Goal: Task Accomplishment & Management: Complete application form

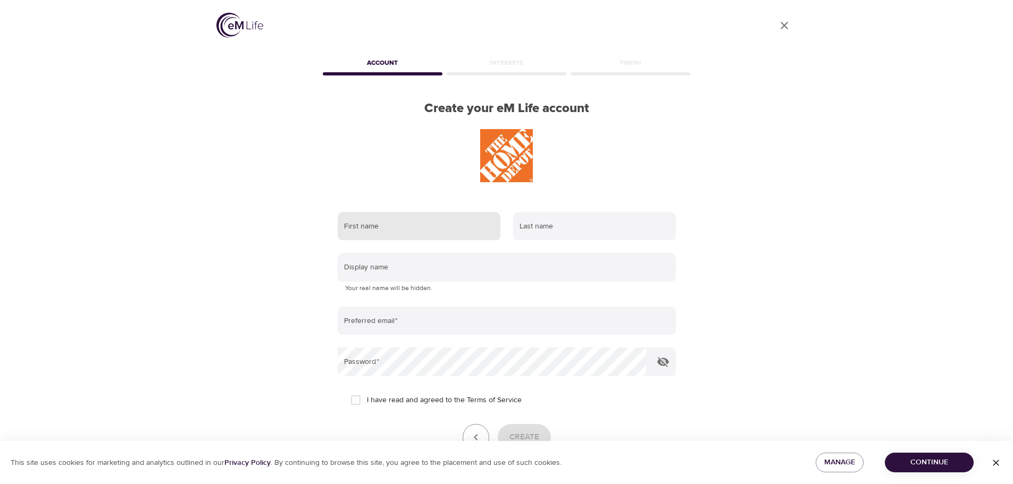
click at [440, 223] on input "text" at bounding box center [419, 226] width 163 height 29
type input "anson"
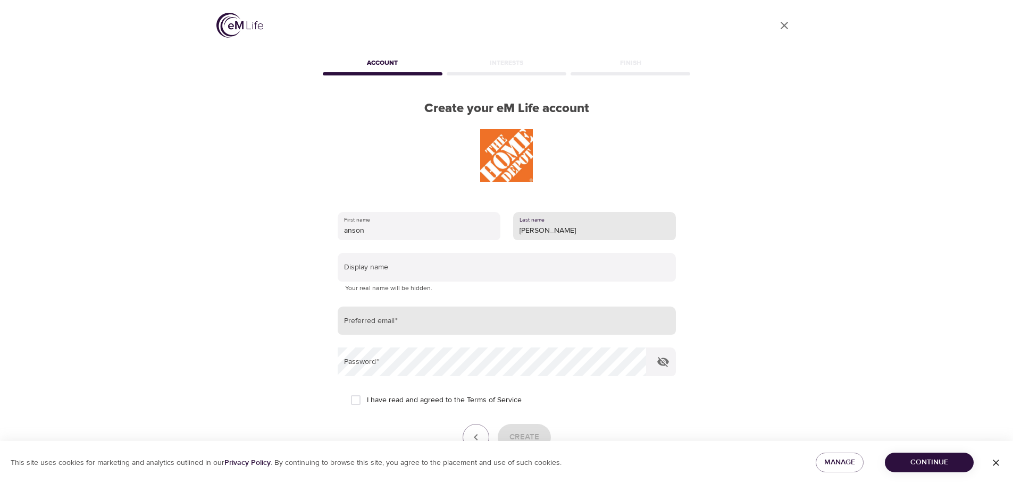
type input "[PERSON_NAME]"
click at [422, 316] on input "email" at bounding box center [507, 321] width 338 height 29
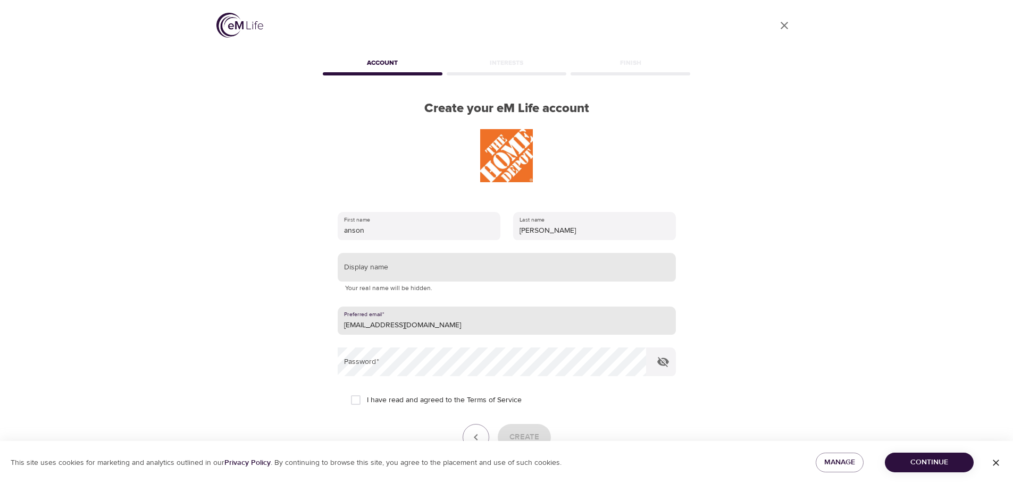
type input "[EMAIL_ADDRESS][DOMAIN_NAME]"
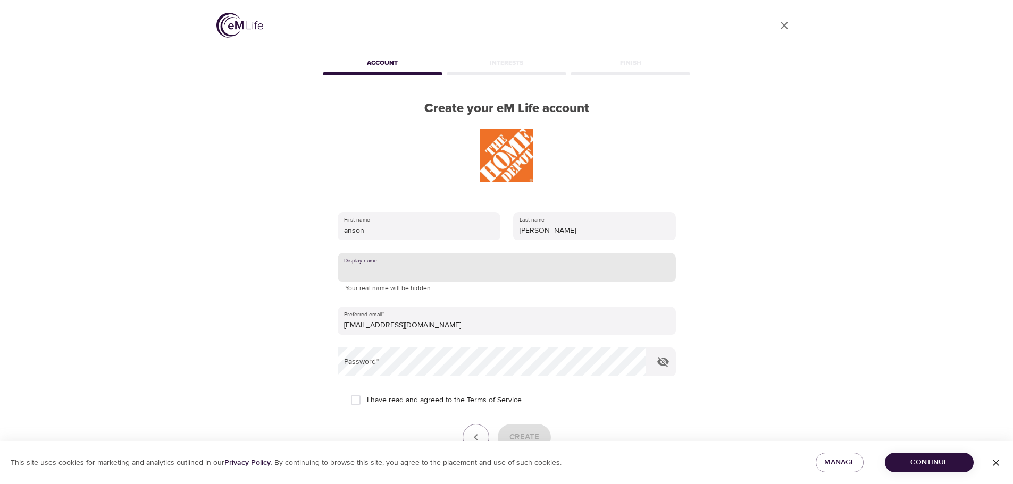
click at [442, 268] on input "text" at bounding box center [507, 267] width 338 height 29
type input "anson"
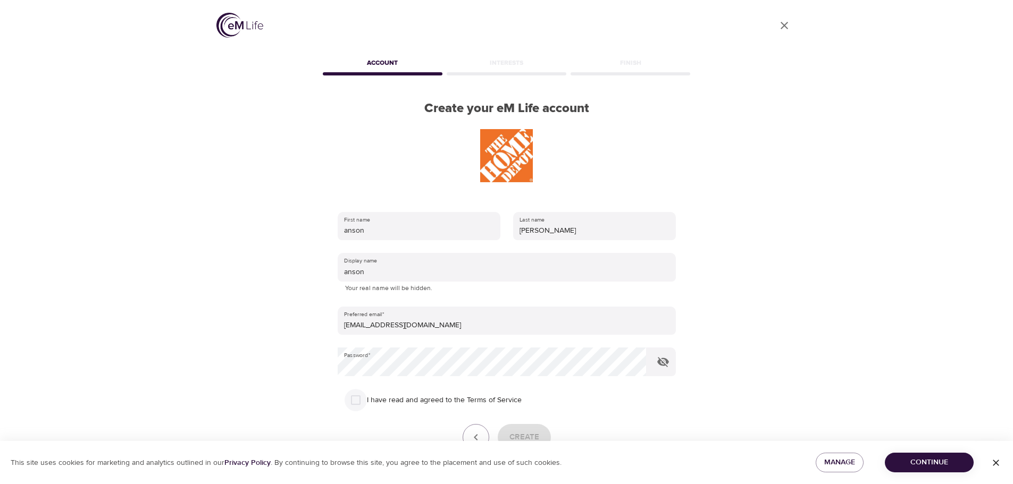
click at [355, 405] on input "I have read and agreed to the Terms of Service" at bounding box center [356, 400] width 22 height 22
checkbox input "true"
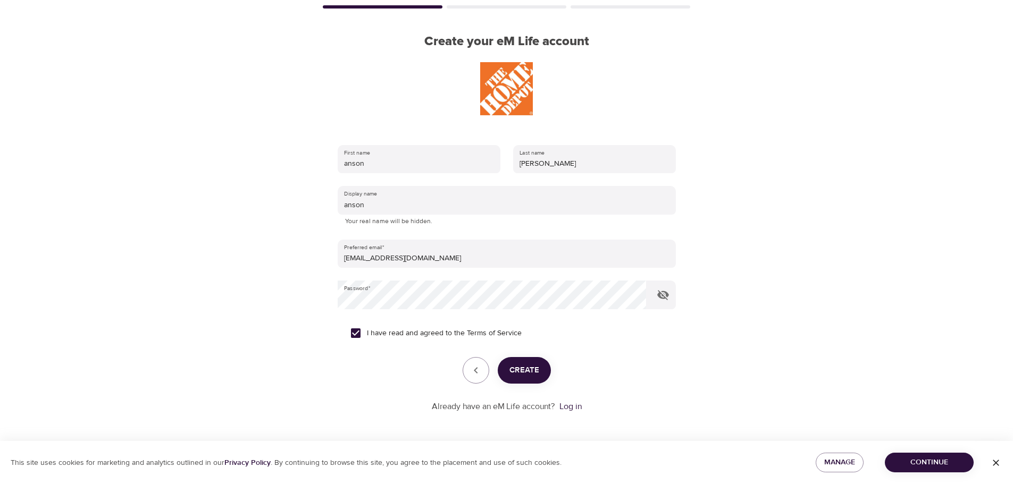
scroll to position [68, 0]
click at [539, 372] on button "Create" at bounding box center [524, 370] width 53 height 27
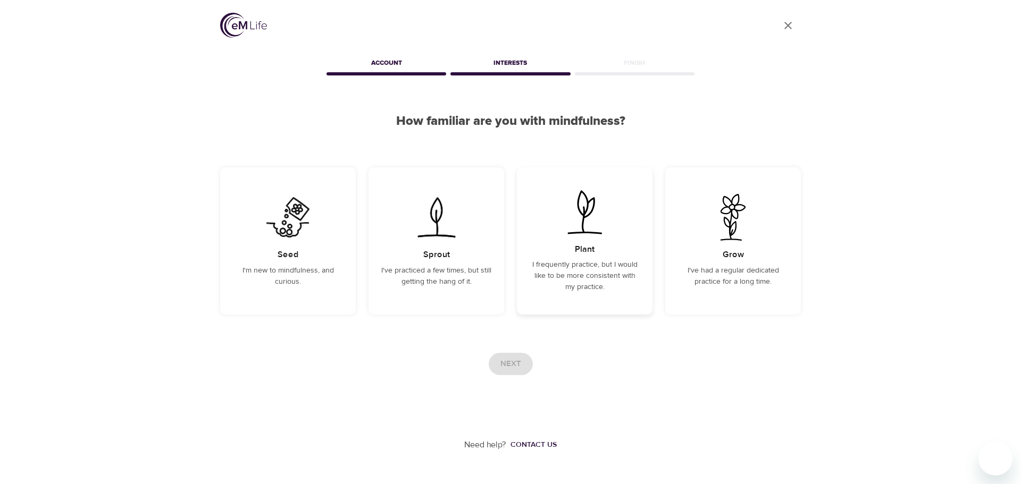
click at [547, 261] on p "I frequently practice, but I would like to be more consistent with my practice." at bounding box center [585, 277] width 110 height 34
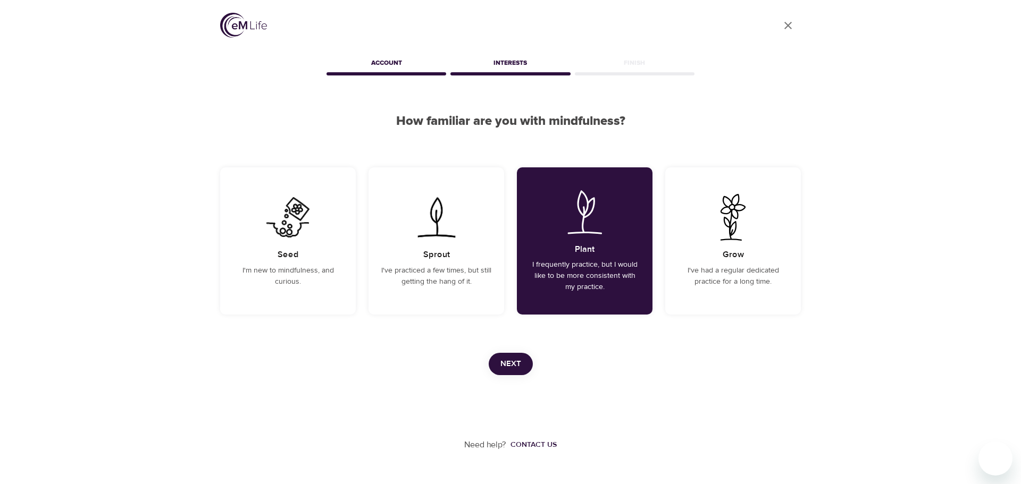
click at [518, 357] on span "Next" at bounding box center [510, 364] width 21 height 14
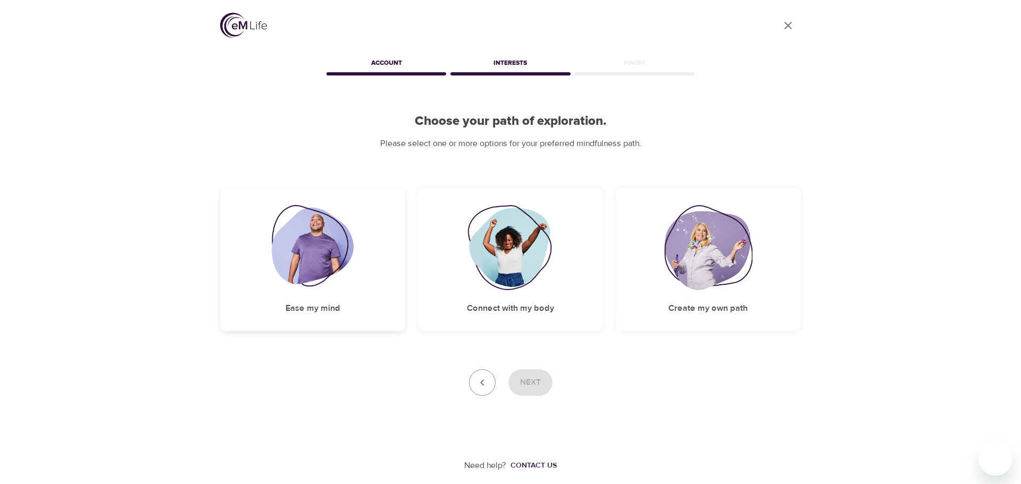
click at [375, 278] on div "Ease my mind" at bounding box center [312, 259] width 185 height 143
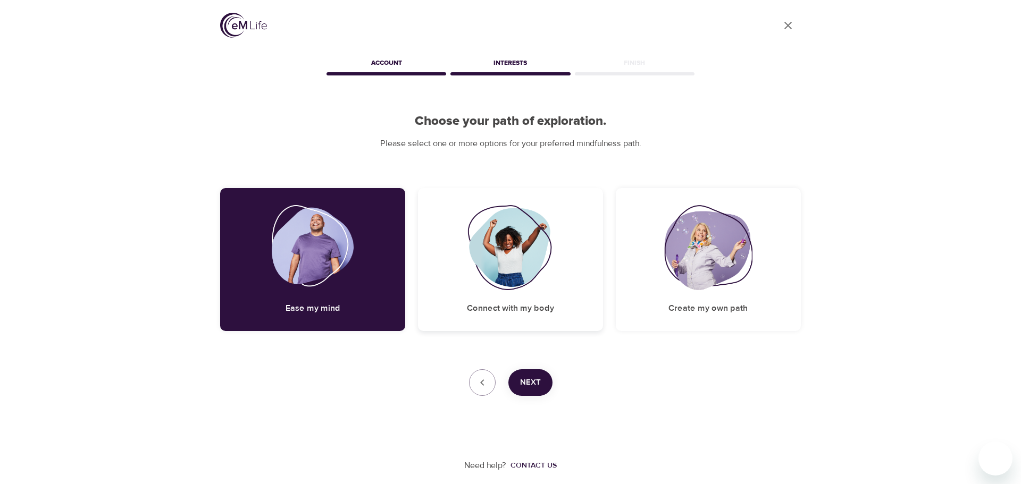
click at [509, 289] on img at bounding box center [510, 247] width 86 height 85
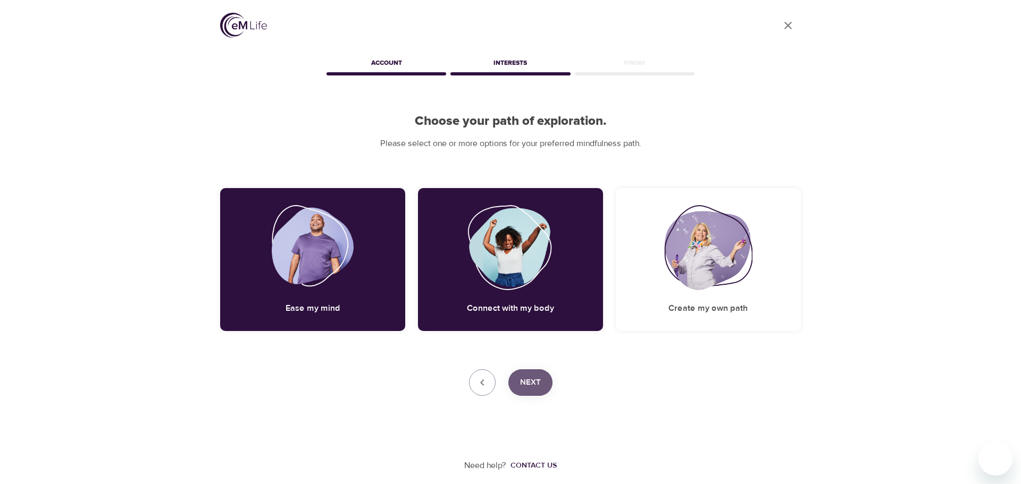
click at [532, 381] on span "Next" at bounding box center [530, 383] width 21 height 14
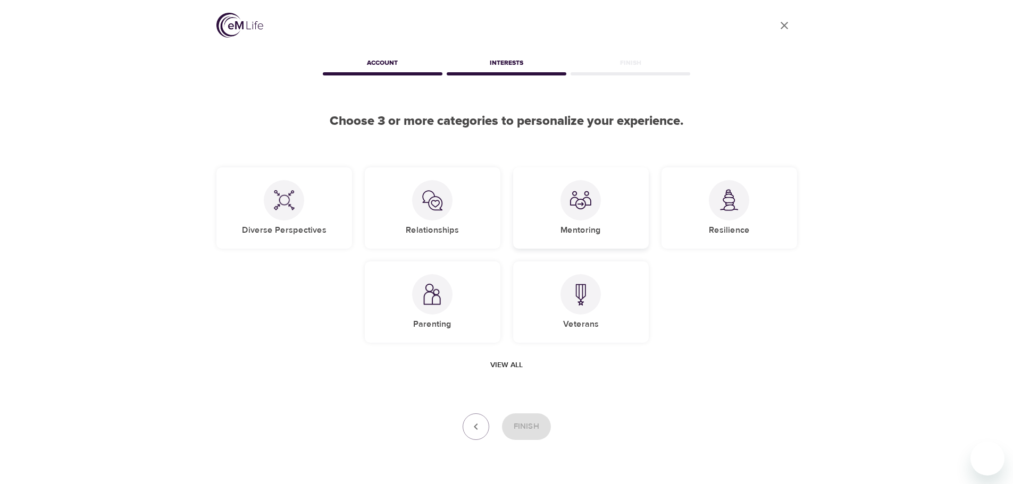
click at [585, 241] on div "Mentoring" at bounding box center [581, 208] width 136 height 81
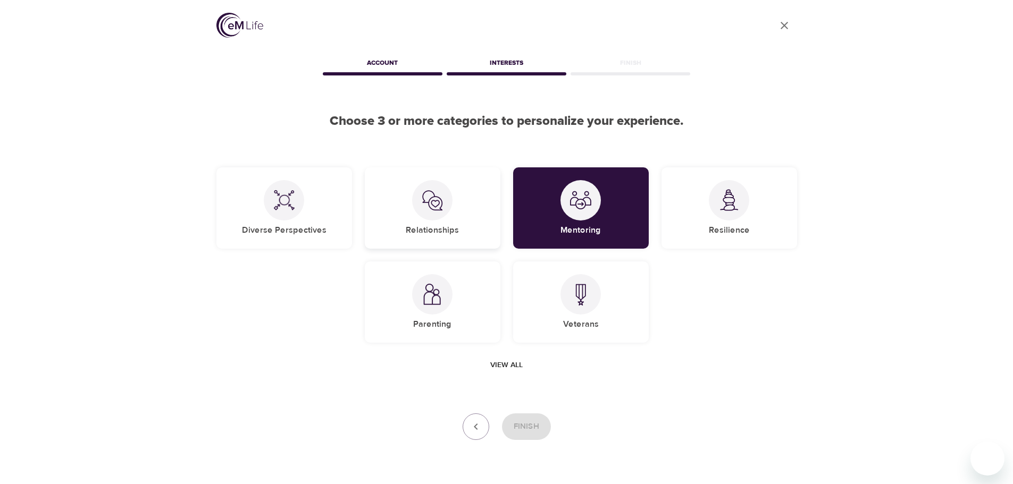
click at [477, 243] on div "Relationships" at bounding box center [433, 208] width 136 height 81
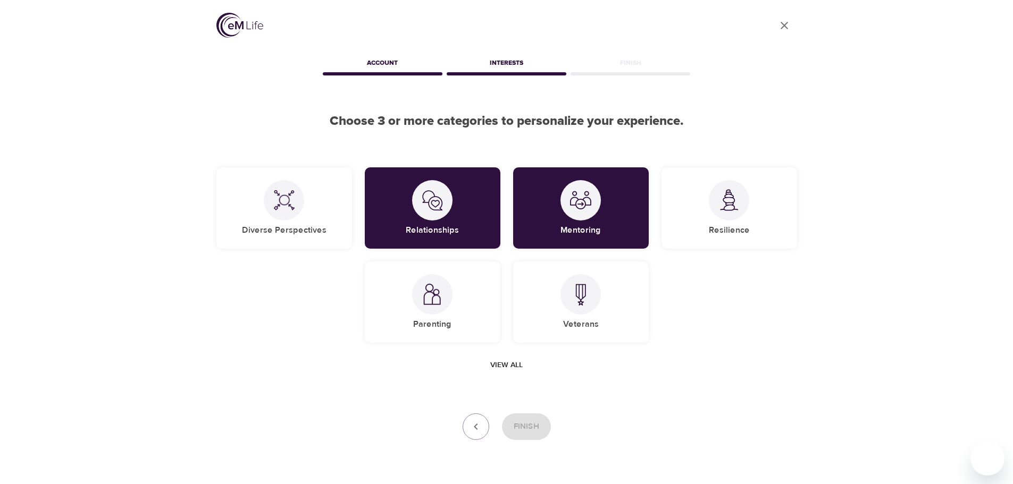
click at [520, 422] on div "Finish" at bounding box center [506, 427] width 581 height 27
click at [499, 359] on span "View all" at bounding box center [506, 365] width 32 height 13
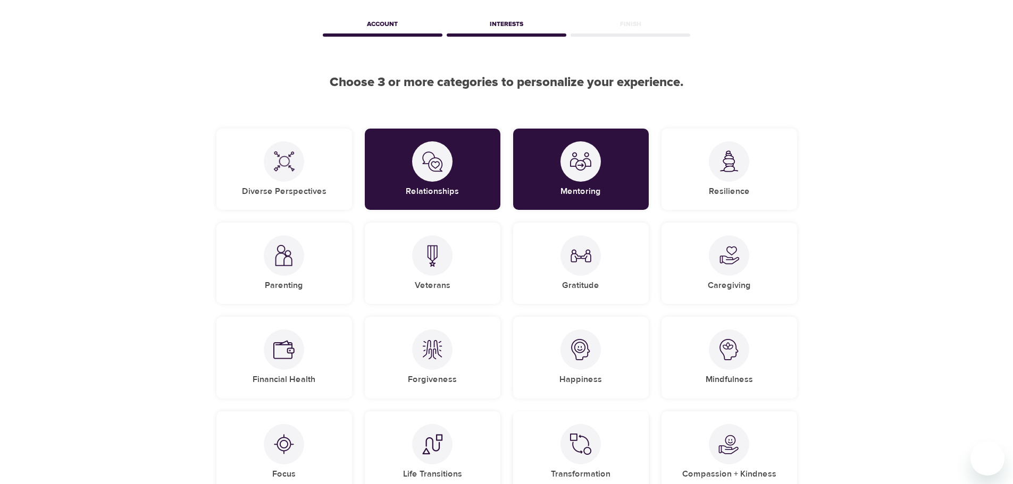
scroll to position [106, 0]
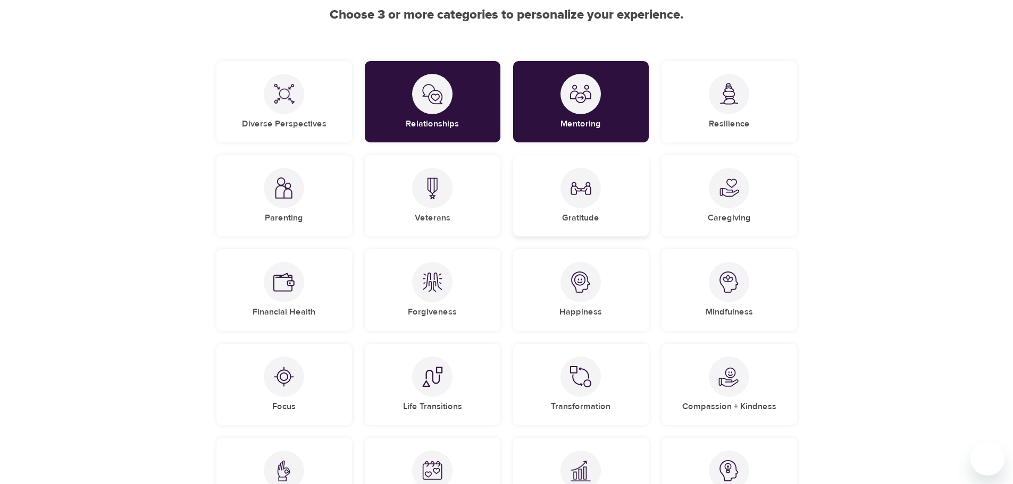
click at [579, 214] on h5 "Gratitude" at bounding box center [580, 218] width 37 height 11
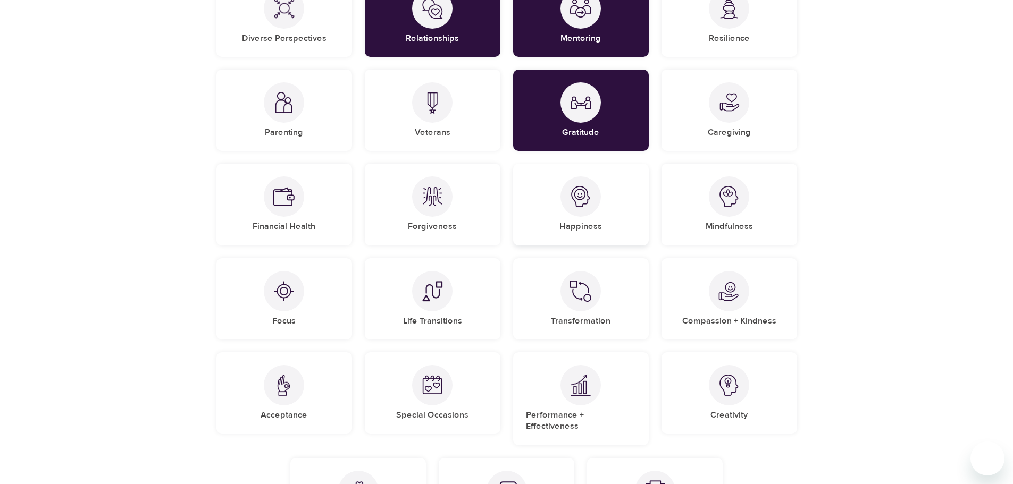
scroll to position [213, 0]
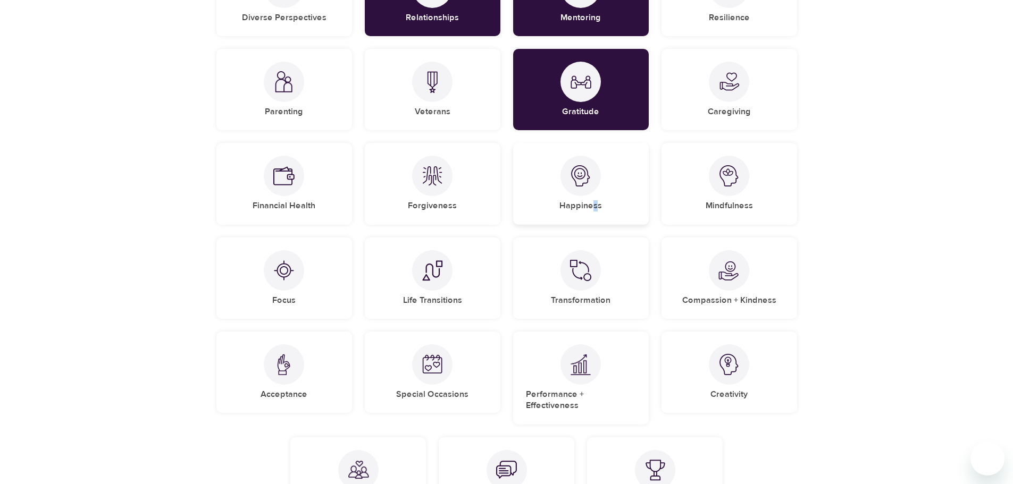
click at [595, 213] on div "Happiness" at bounding box center [581, 183] width 136 height 81
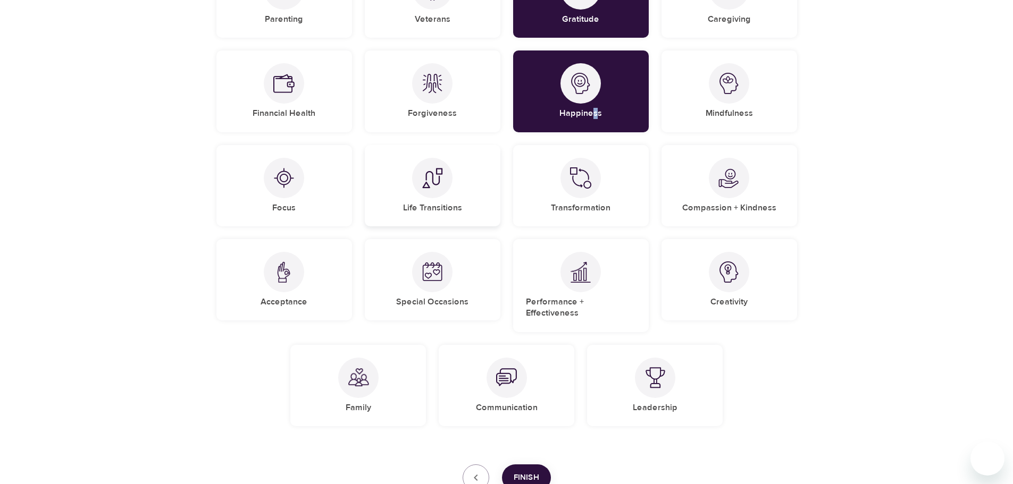
scroll to position [319, 0]
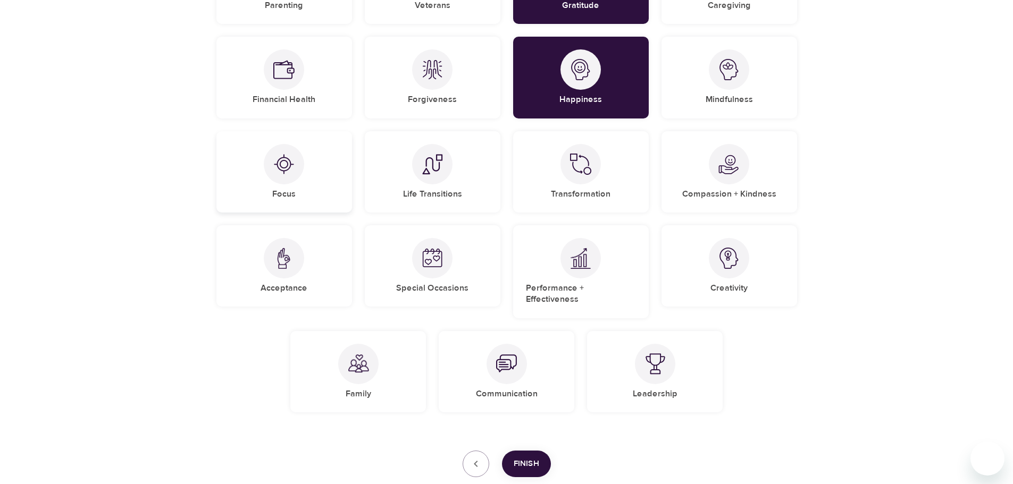
click at [301, 198] on div "Focus" at bounding box center [284, 171] width 136 height 81
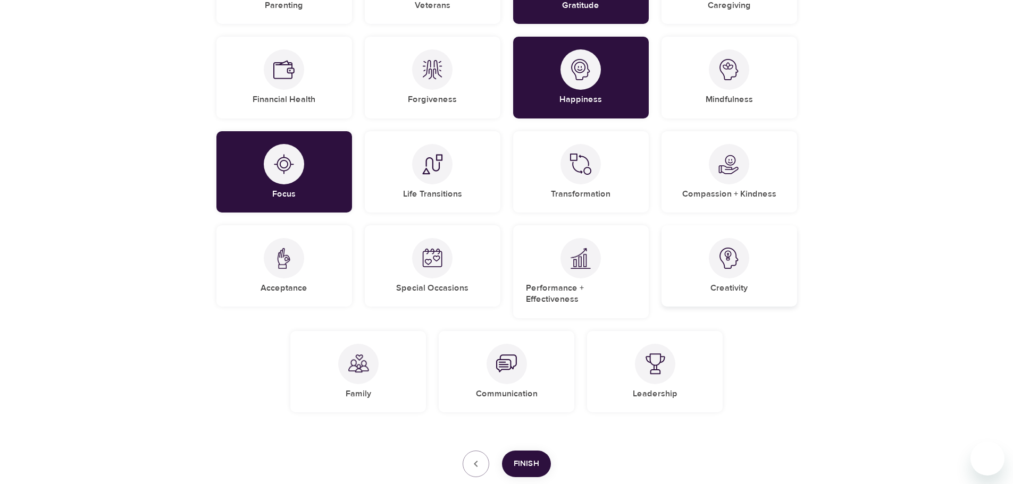
click at [705, 250] on div "Creativity" at bounding box center [730, 265] width 136 height 81
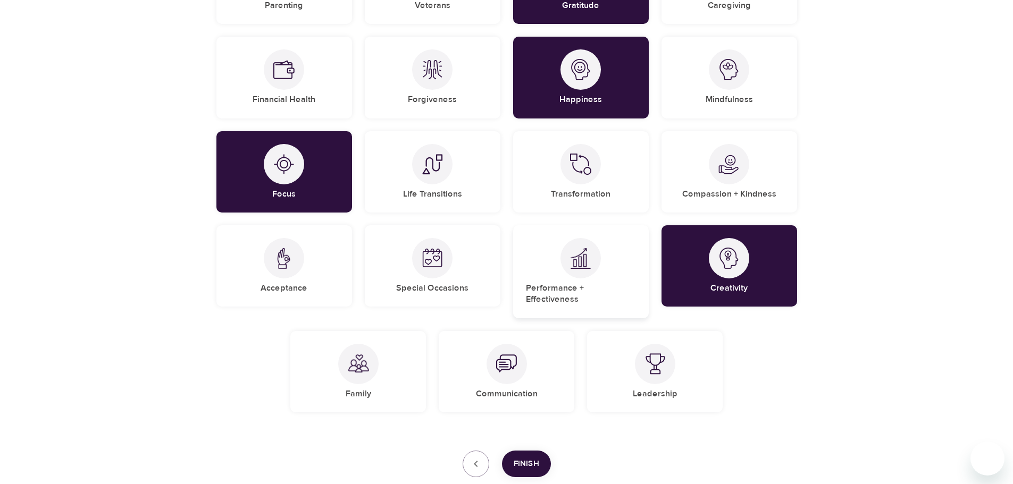
click at [578, 258] on img at bounding box center [580, 259] width 21 height 22
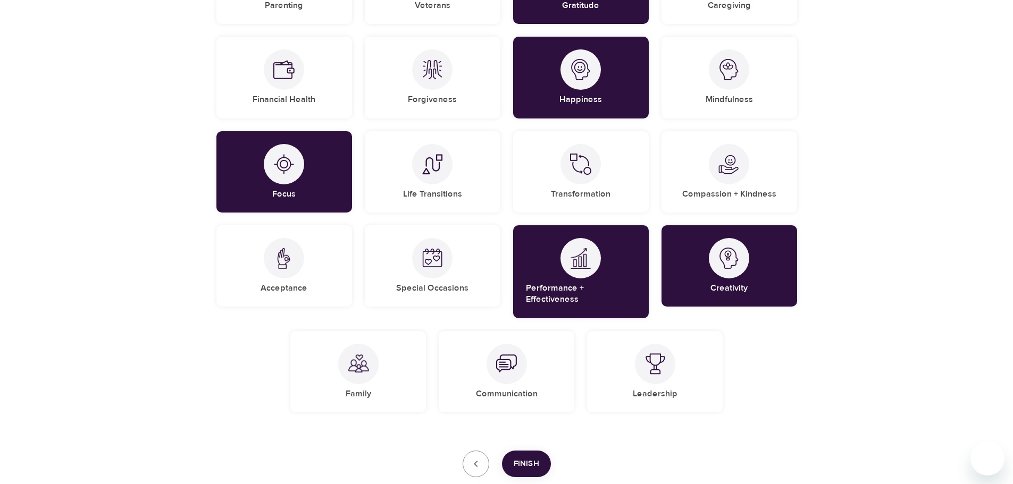
click at [541, 459] on button "Finish" at bounding box center [526, 464] width 49 height 27
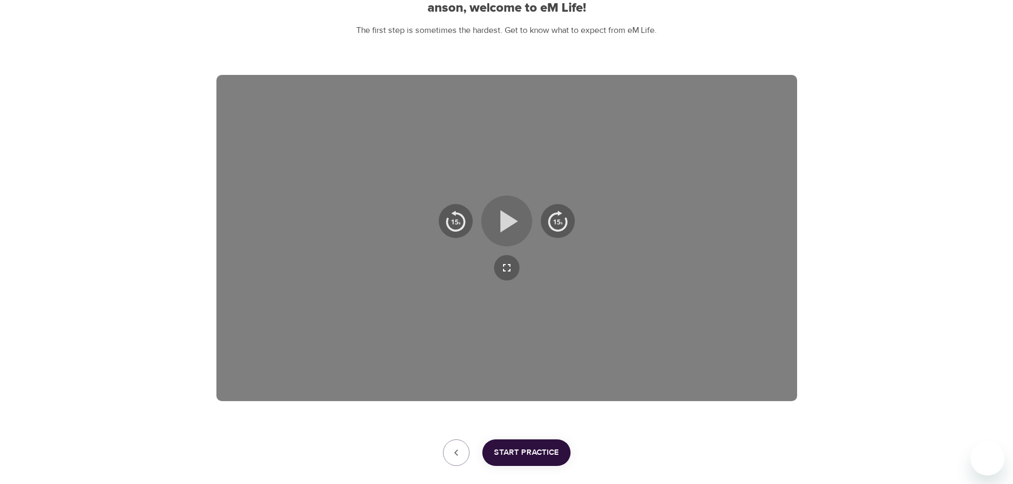
click at [516, 228] on icon "button" at bounding box center [507, 221] width 38 height 38
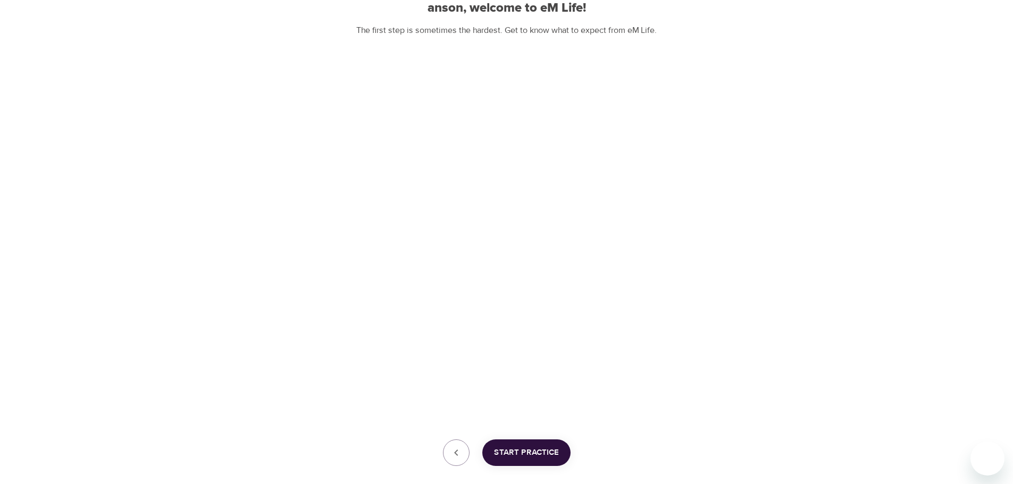
click at [548, 451] on span "Start Practice" at bounding box center [526, 453] width 65 height 14
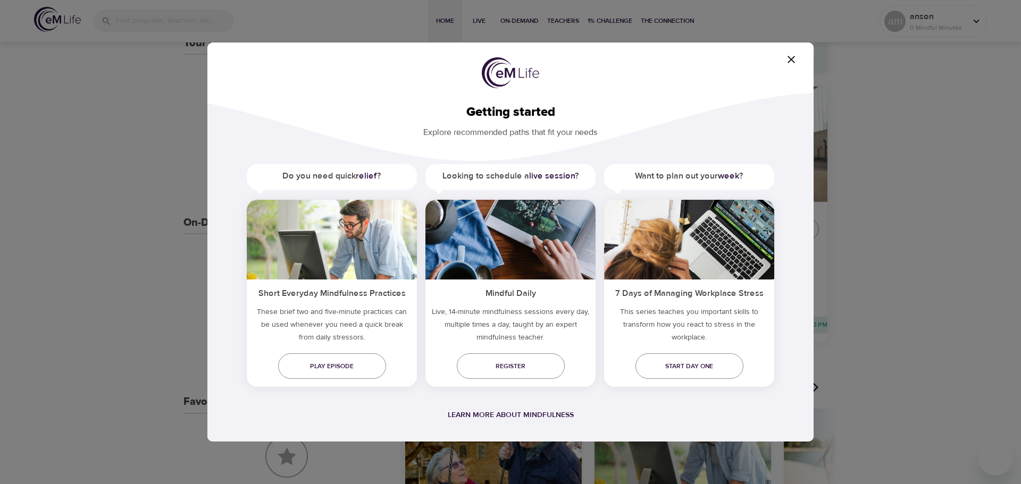
click at [796, 54] on icon "button" at bounding box center [791, 59] width 13 height 13
